Goal: Find contact information: Find contact information

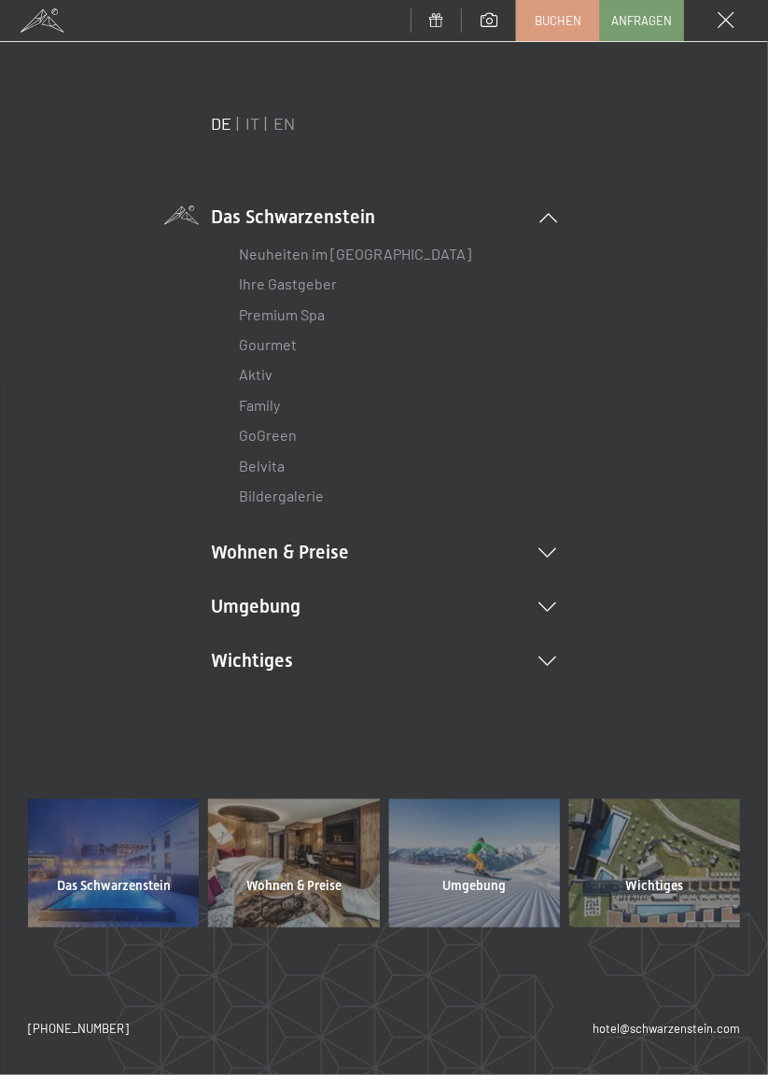
click at [263, 401] on link "Family" at bounding box center [260, 405] width 41 height 18
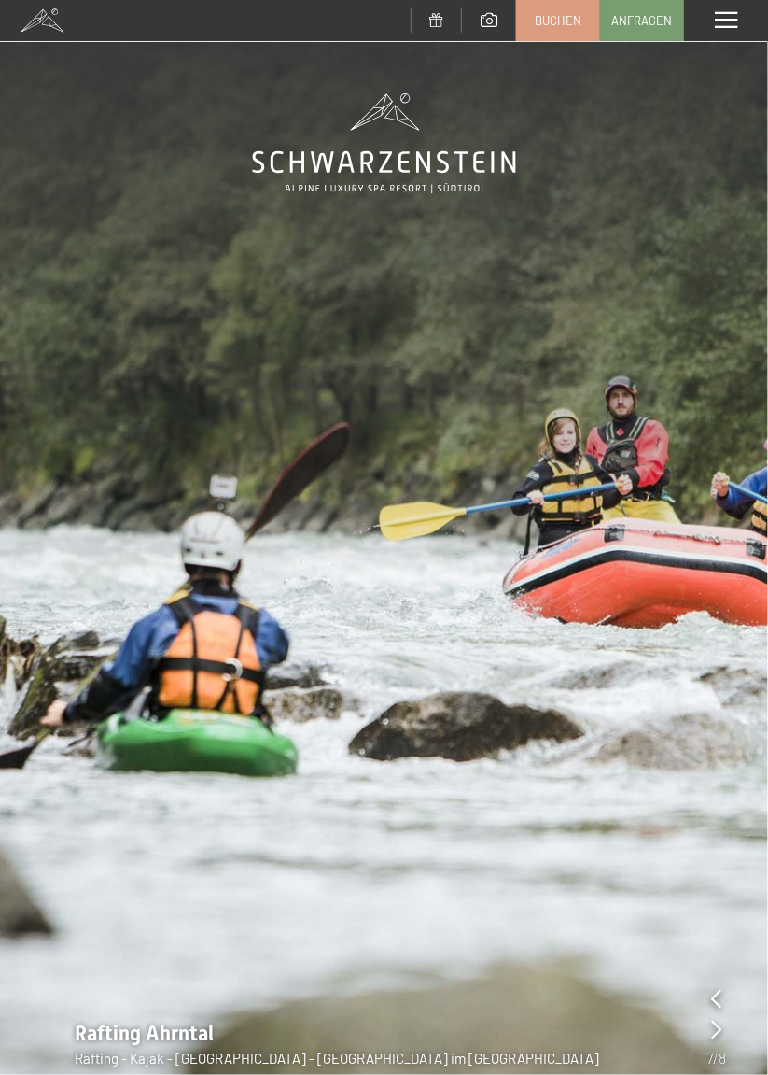
click at [725, 21] on span at bounding box center [726, 20] width 22 height 17
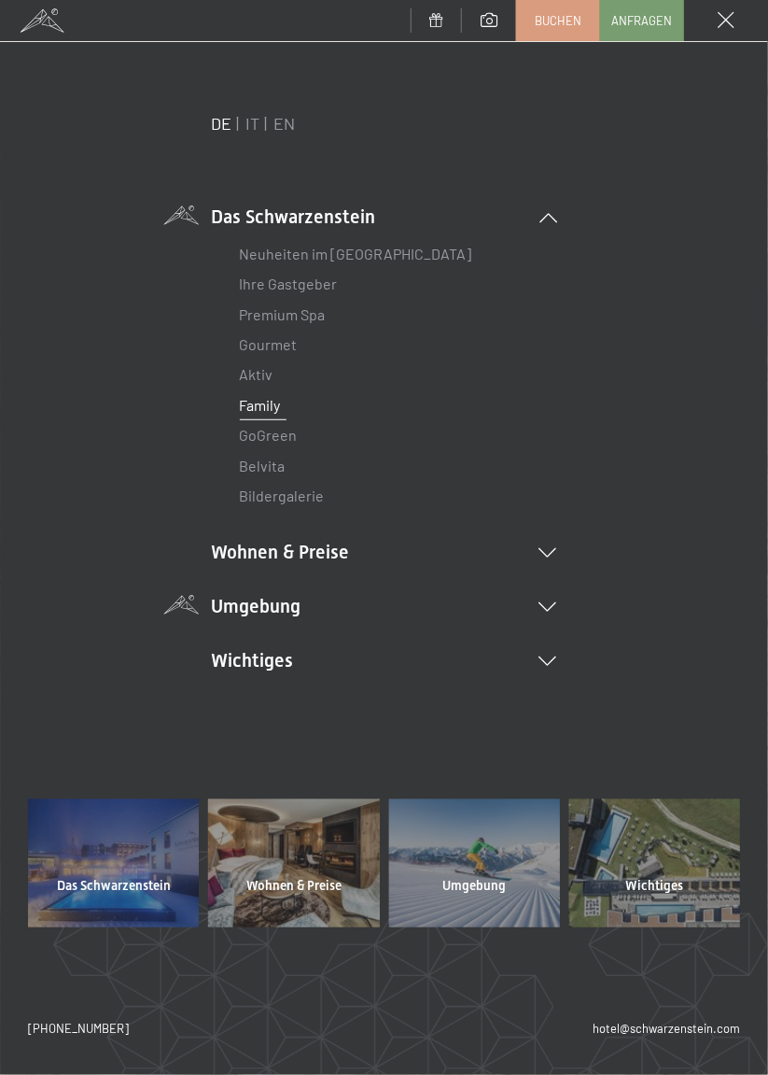
click at [288, 611] on li "Umgebung Das Ahrntal Ski & Winter Skifahren Skischule Wandern & Sommer Wandern …" at bounding box center [384, 606] width 345 height 26
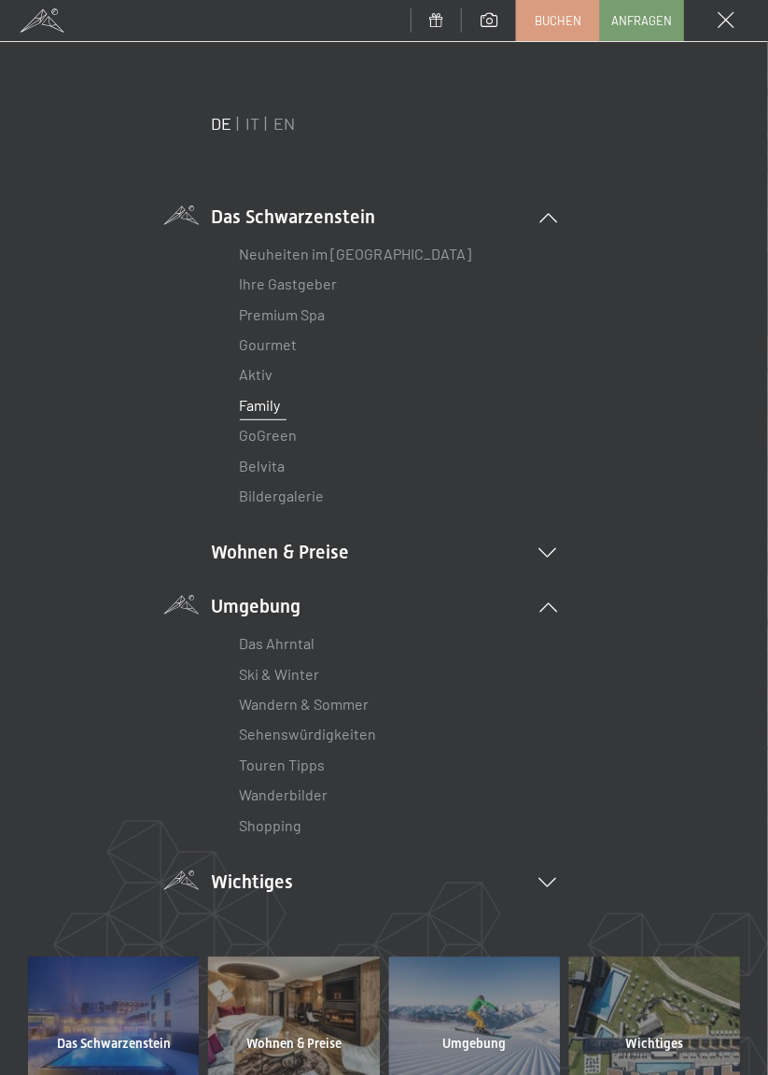
click at [232, 884] on li "Wichtiges Lage & Anreise Online bezahlen Webcam & Wetter Downloads" at bounding box center [384, 881] width 345 height 26
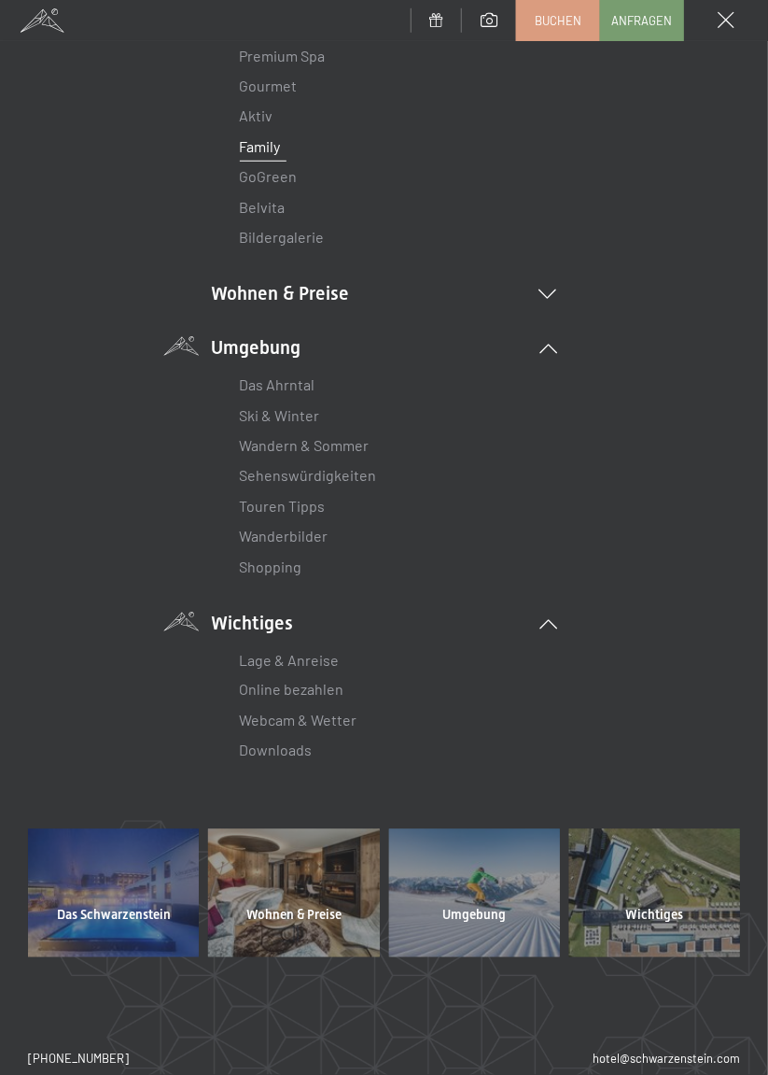
scroll to position [288, 0]
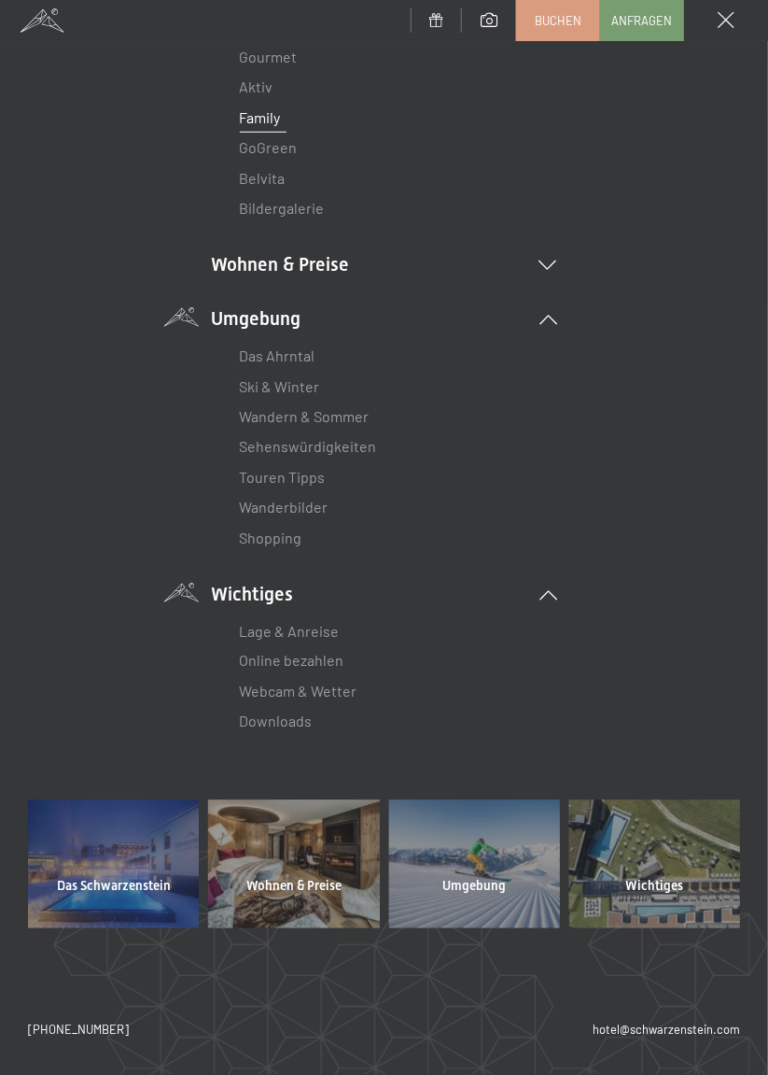
click at [480, 887] on span "Umgebung" at bounding box center [474, 887] width 63 height 19
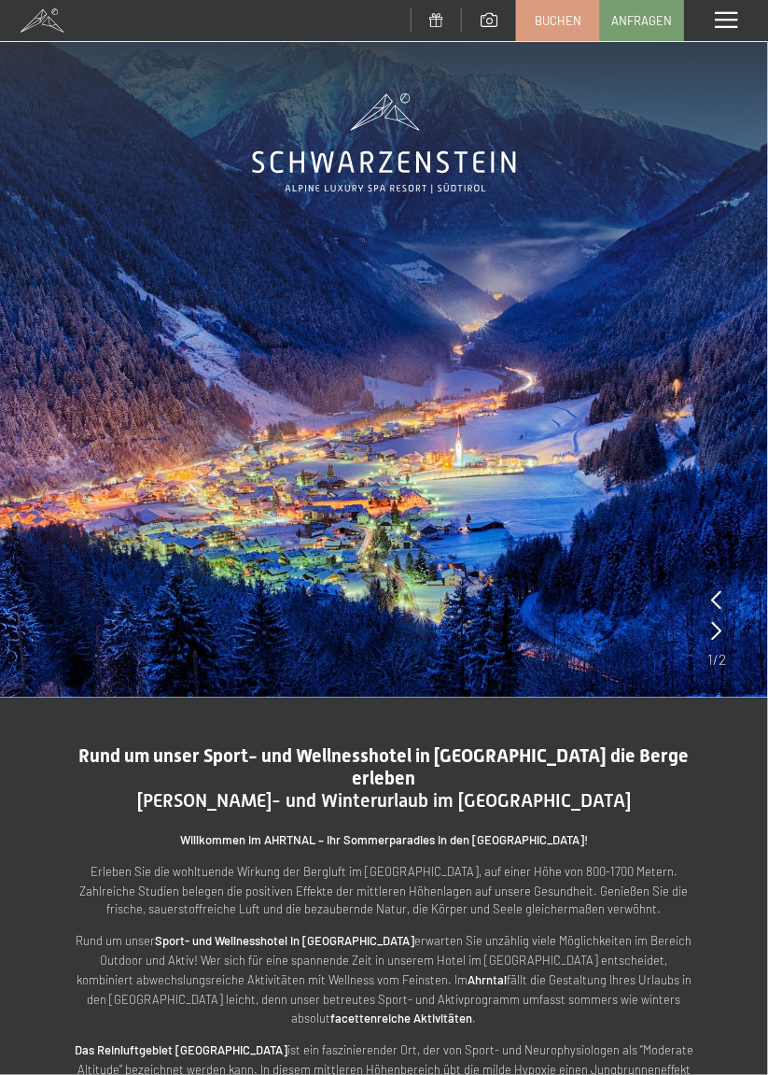
click at [706, 35] on div "Menü" at bounding box center [726, 20] width 84 height 41
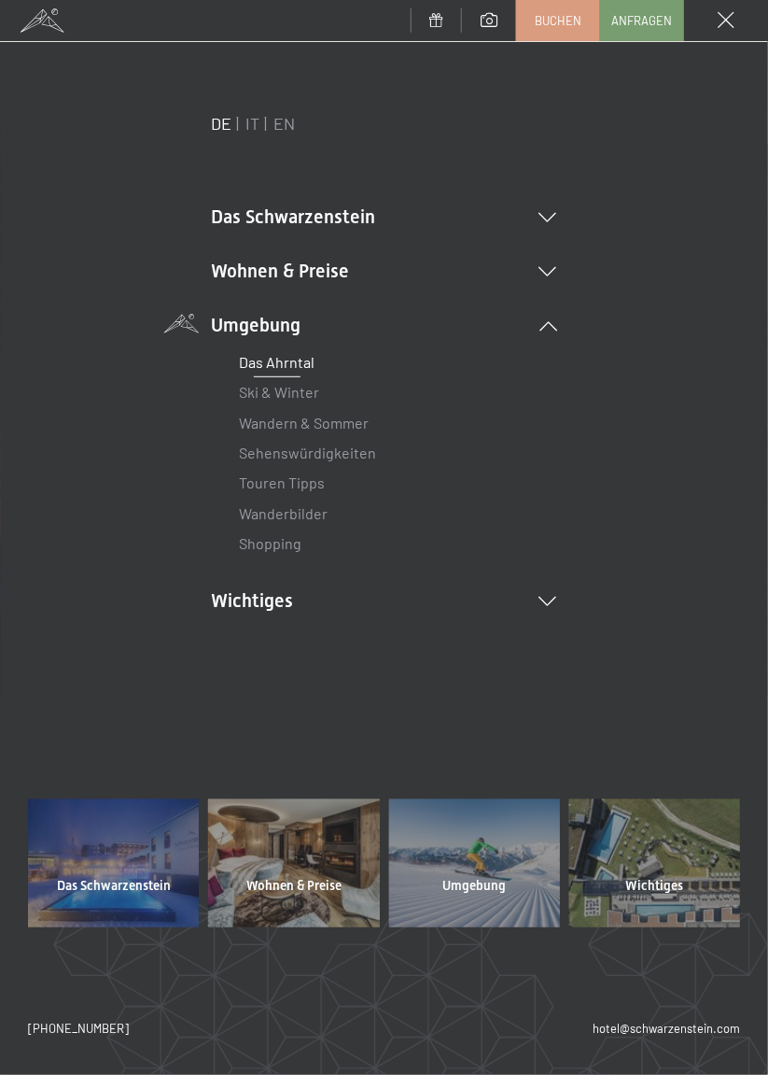
click at [328, 459] on link "Sehenswürdigkeiten" at bounding box center [308, 452] width 137 height 18
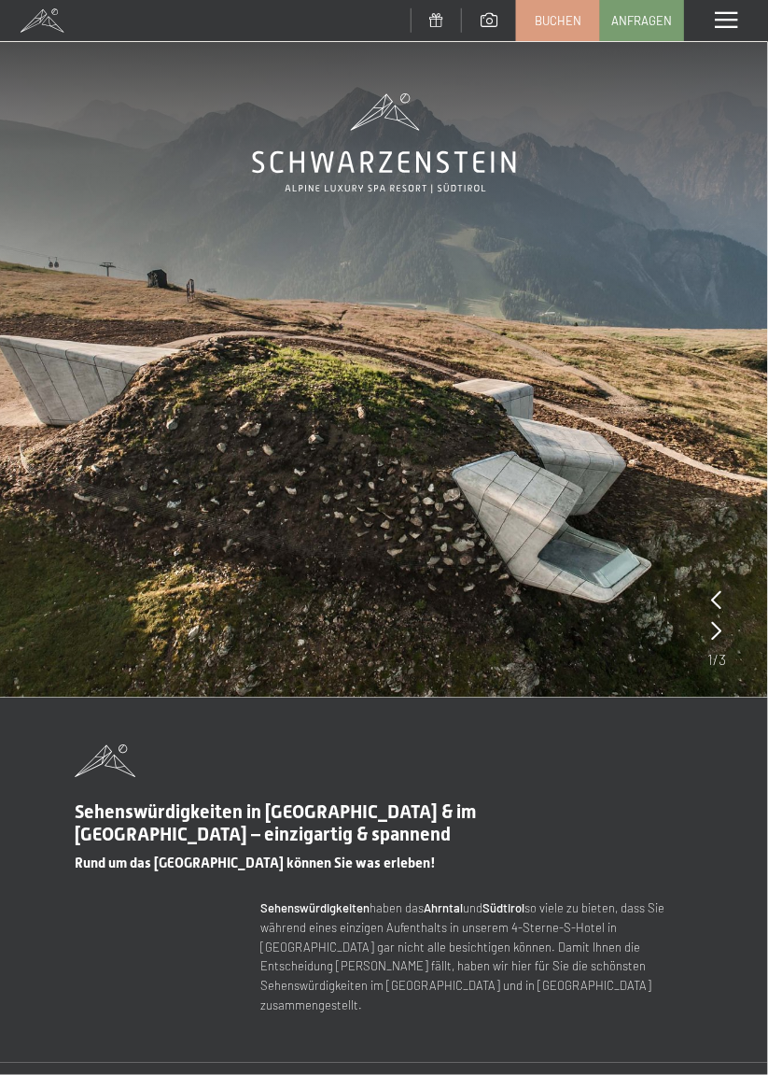
click at [713, 20] on div "Menü" at bounding box center [726, 20] width 84 height 41
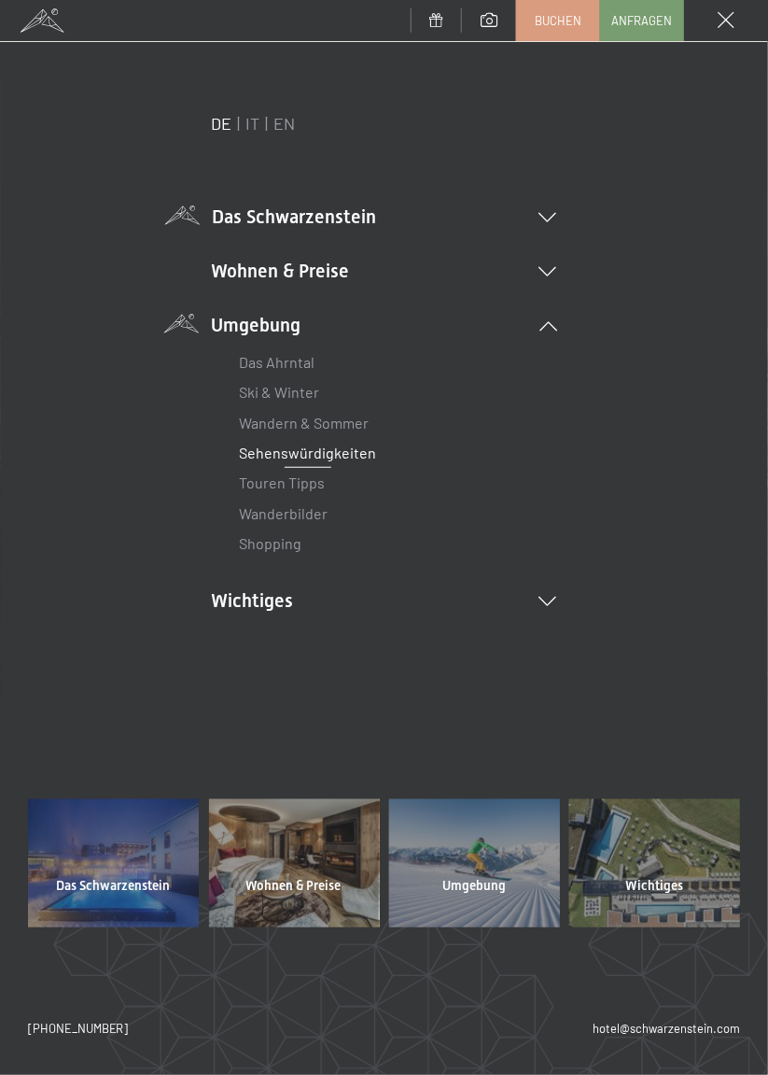
click at [308, 218] on li "Das Schwarzenstein Neuheiten im Schwarzenstein Ihre Gastgeber Premium Spa Gourm…" at bounding box center [384, 217] width 345 height 26
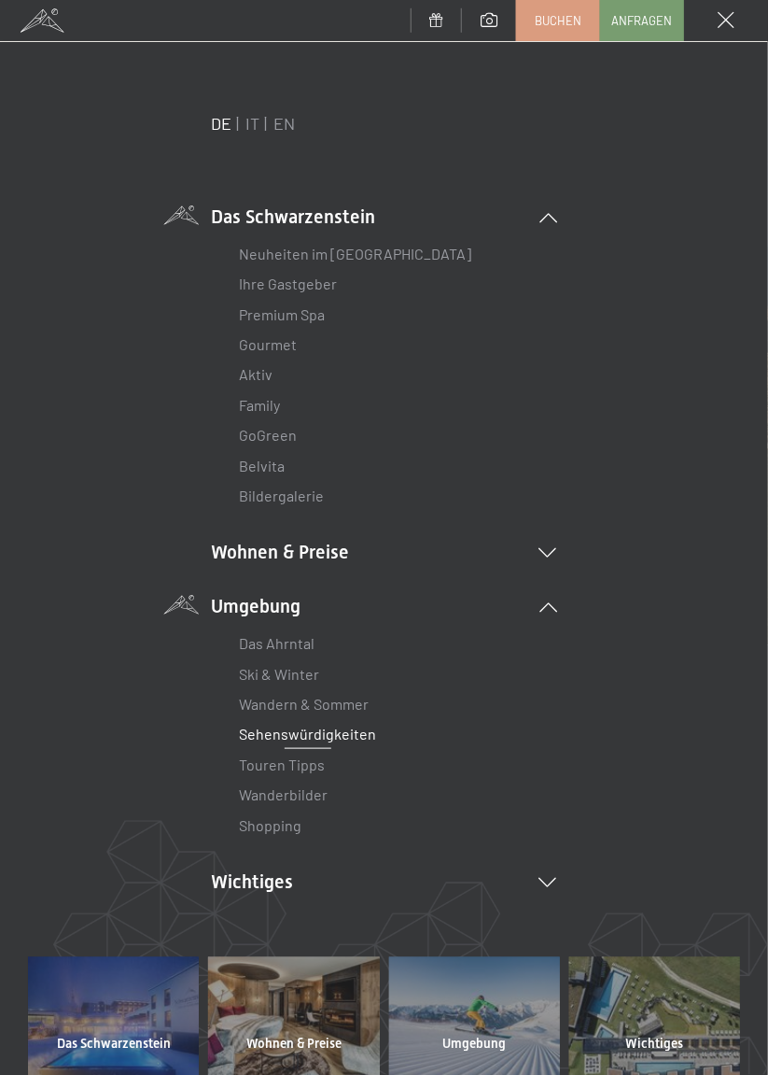
click at [355, 255] on link "Neuheiten im [GEOGRAPHIC_DATA]" at bounding box center [356, 254] width 232 height 18
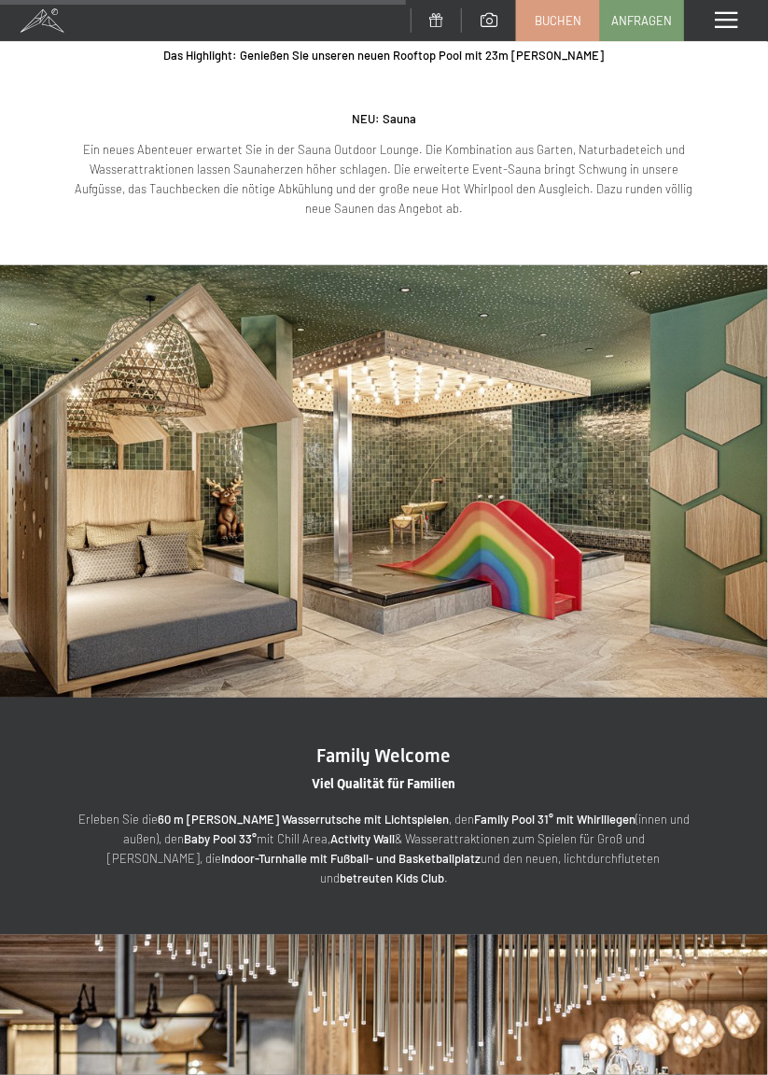
scroll to position [2084, 0]
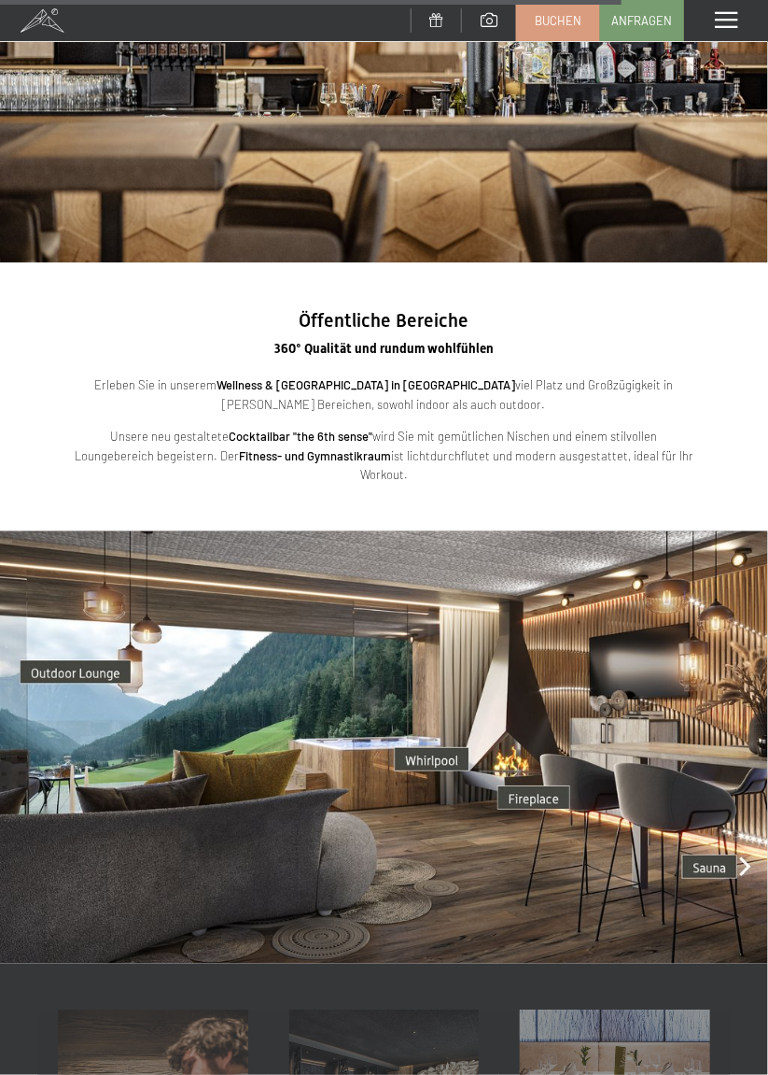
click at [565, 831] on img at bounding box center [384, 747] width 768 height 432
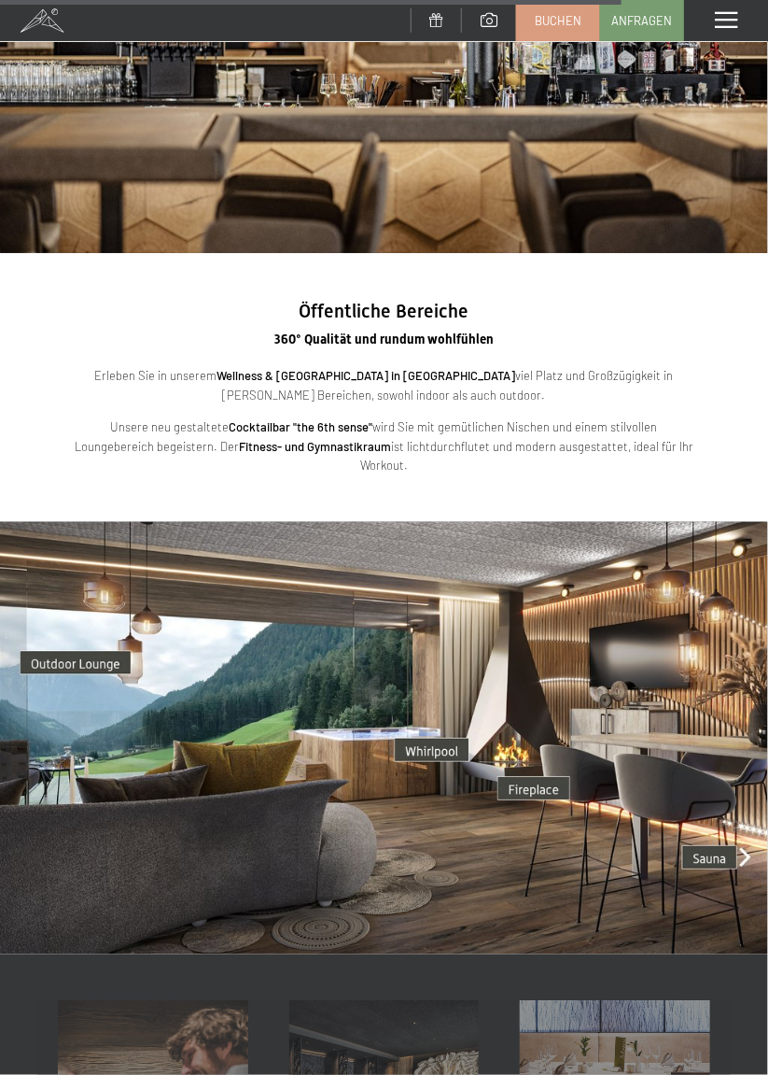
click at [597, 744] on img at bounding box center [384, 738] width 768 height 432
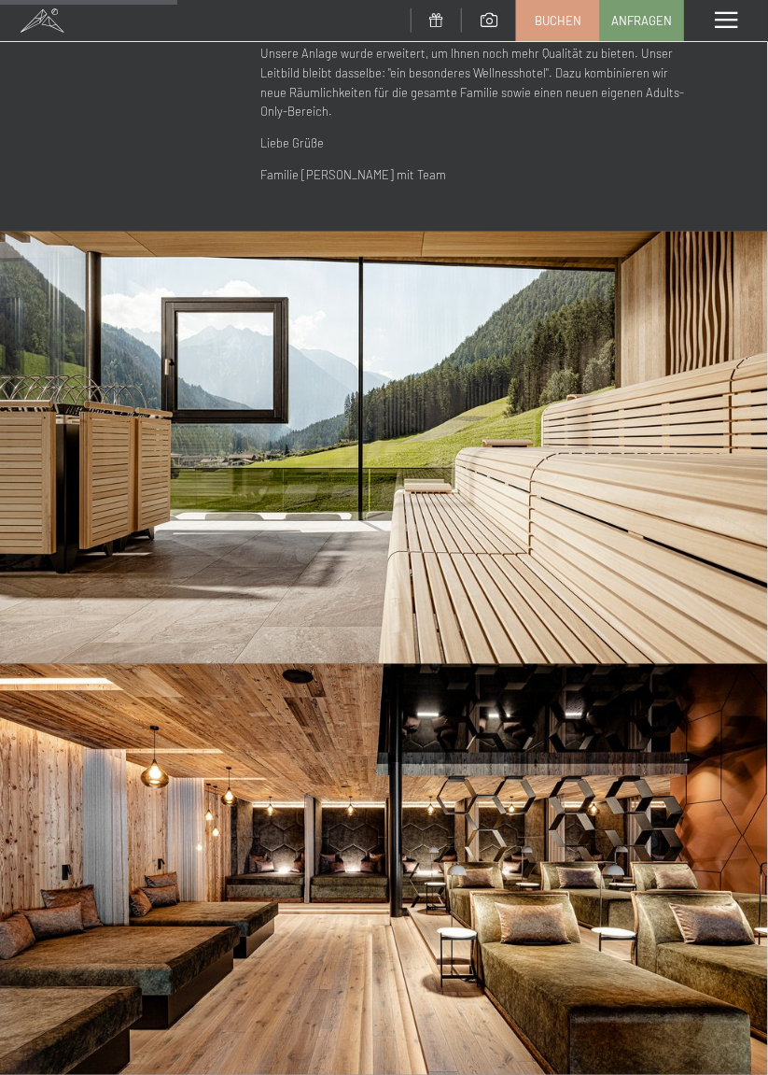
scroll to position [654, 0]
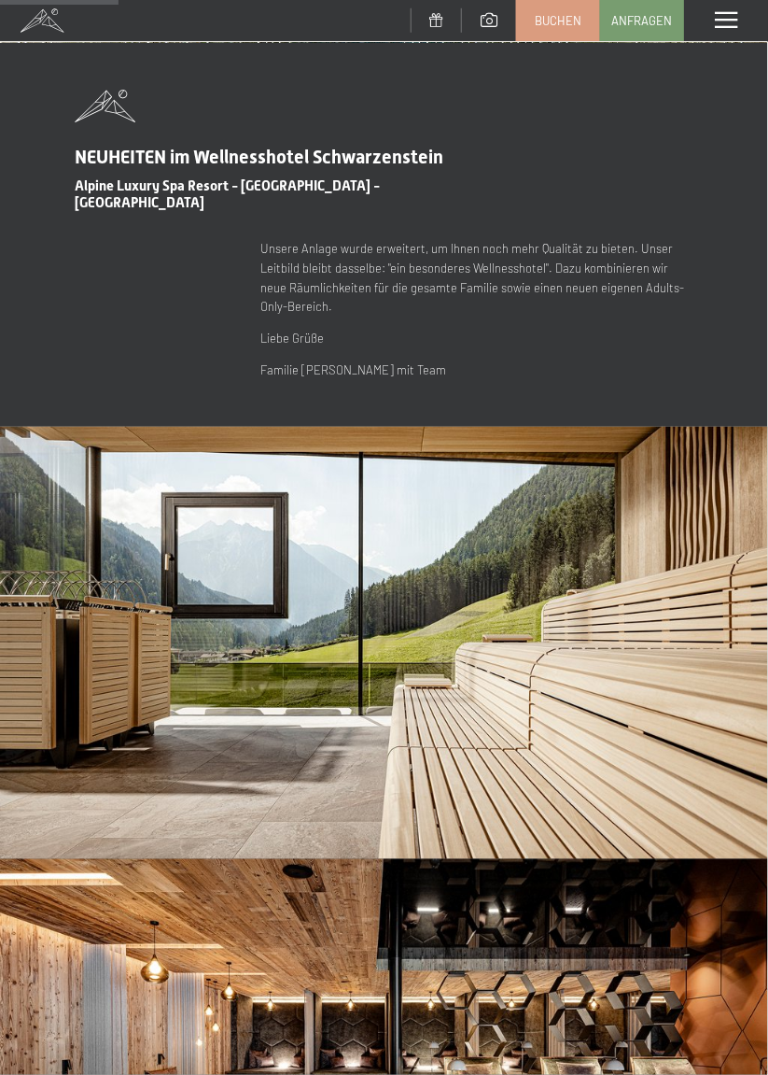
click at [729, 21] on span at bounding box center [726, 20] width 22 height 17
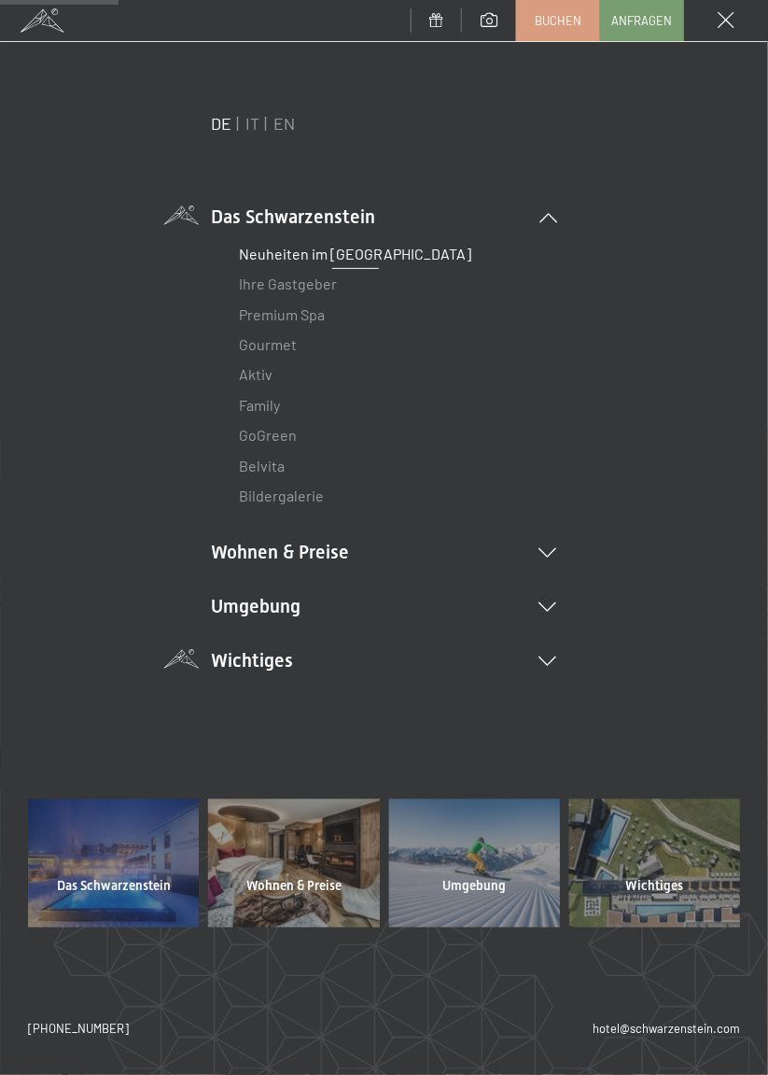
click at [251, 379] on link "Aktiv" at bounding box center [257, 374] width 34 height 18
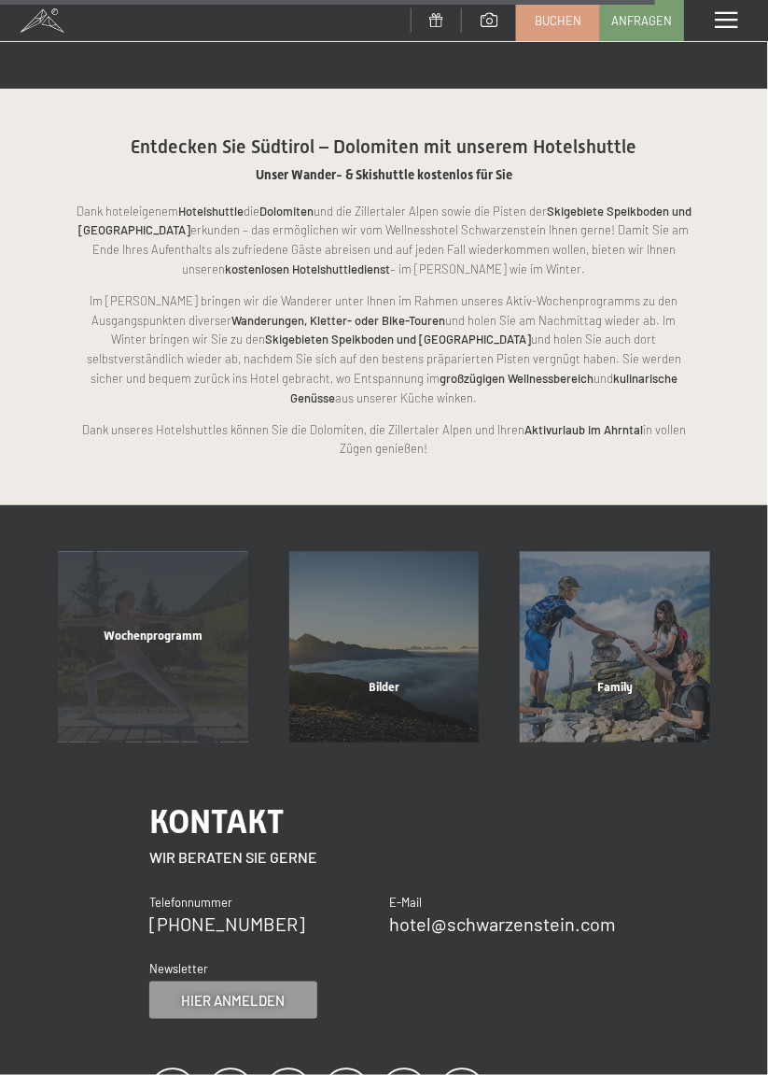
scroll to position [3316, 0]
click at [162, 600] on div "Wochenprogramm Mehr erfahren" at bounding box center [153, 647] width 232 height 190
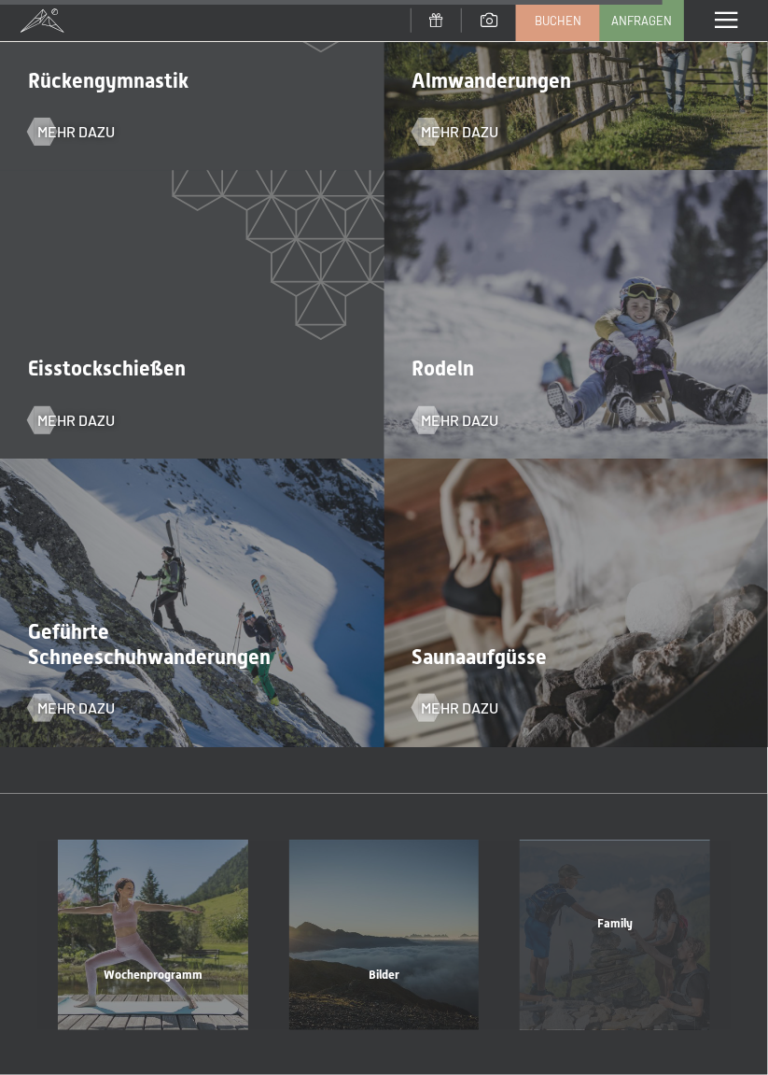
scroll to position [4752, 0]
click at [599, 916] on span "Family" at bounding box center [615, 923] width 35 height 14
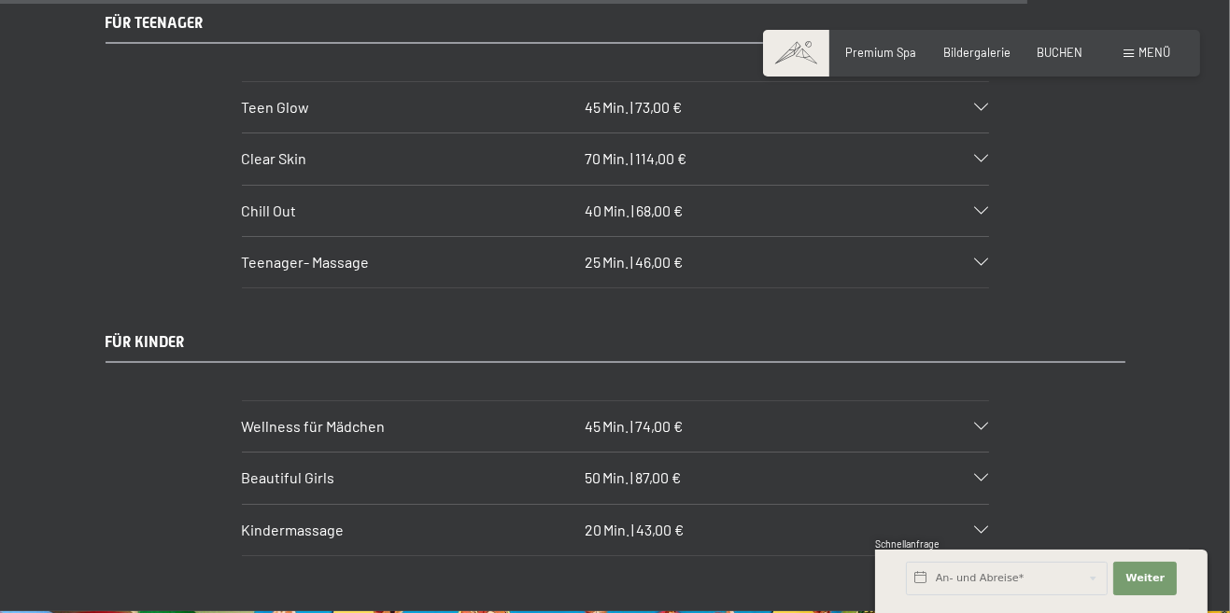
scroll to position [9345, 0]
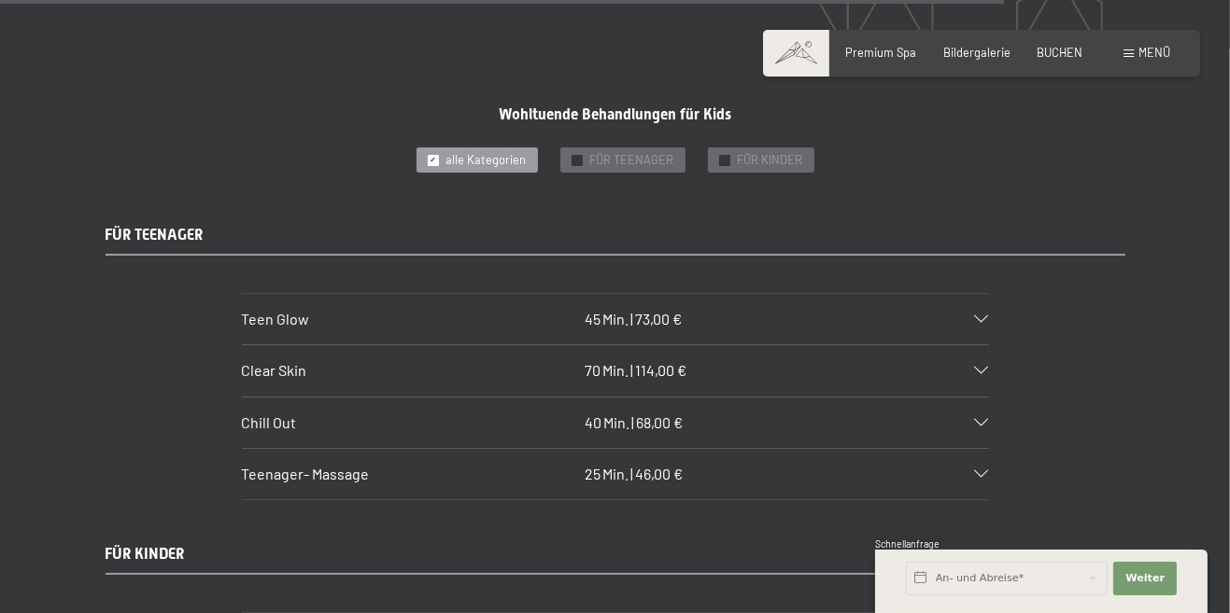
click at [767, 397] on section "Clear Skin 70 Min. | 114,00 € Spezielle Gesichtsbehandlung für Problemhaut bei …" at bounding box center [615, 371] width 747 height 52
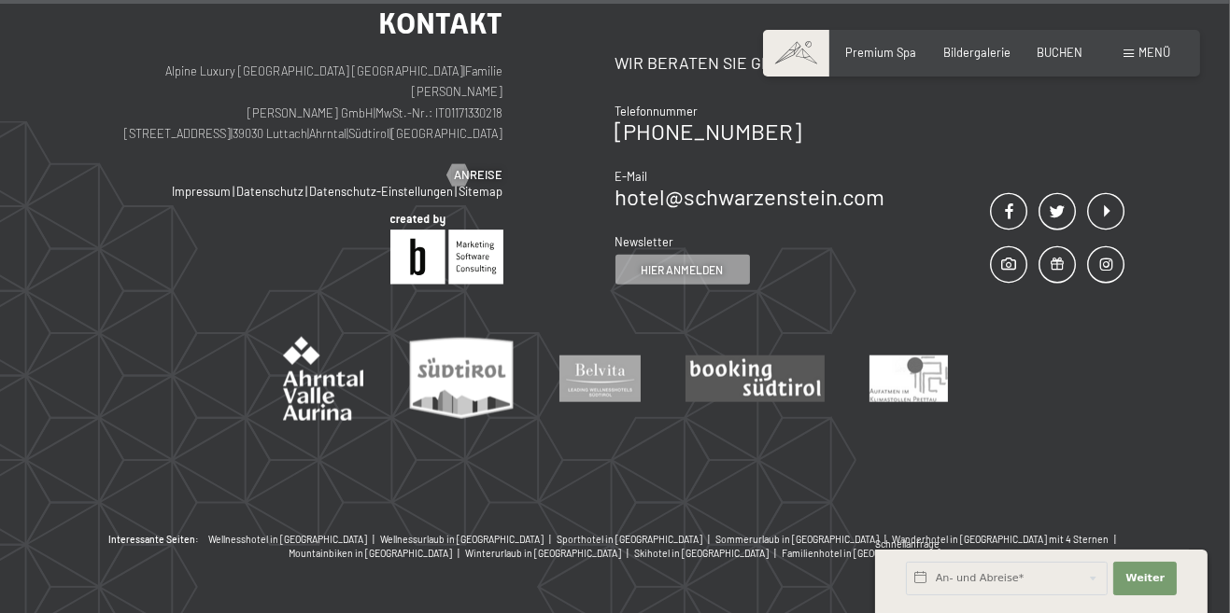
scroll to position [11092, 0]
click at [350, 133] on p "Alpine Luxury [GEOGRAPHIC_DATA] SCHWARZENSTEIN | Familie [PERSON_NAME] [PERSON_…" at bounding box center [305, 104] width 398 height 84
copy p "[STREET_ADDRESS]"
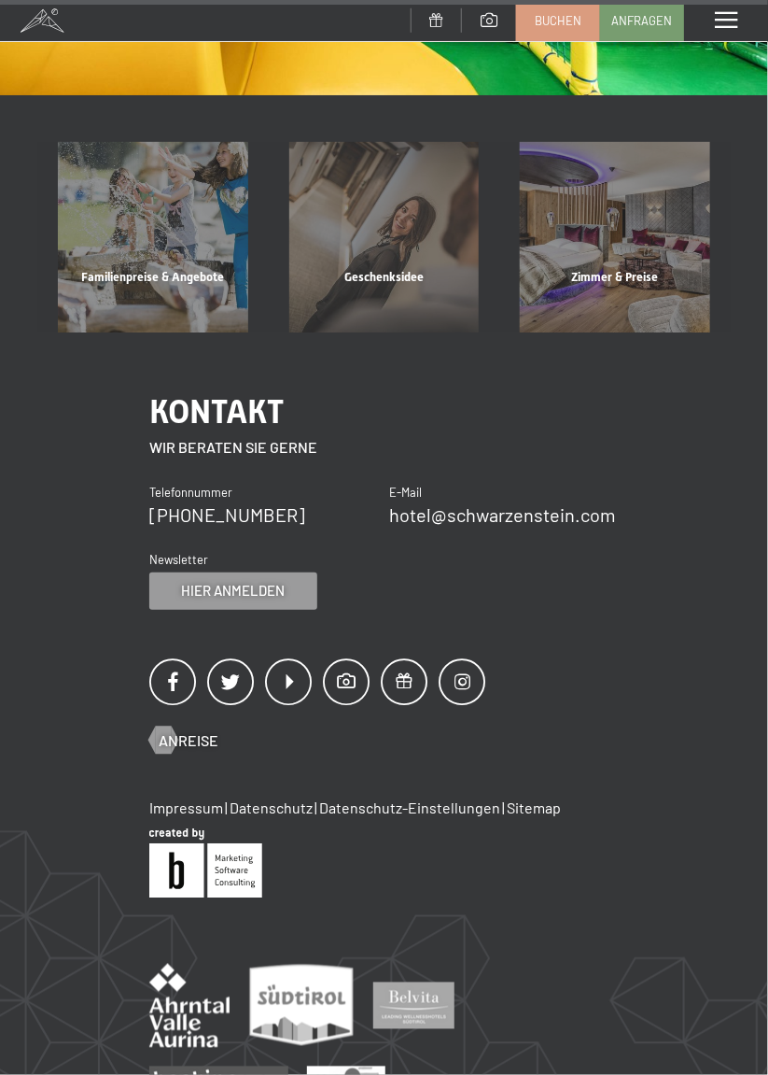
scroll to position [9110, 0]
